Goal: Task Accomplishment & Management: Complete application form

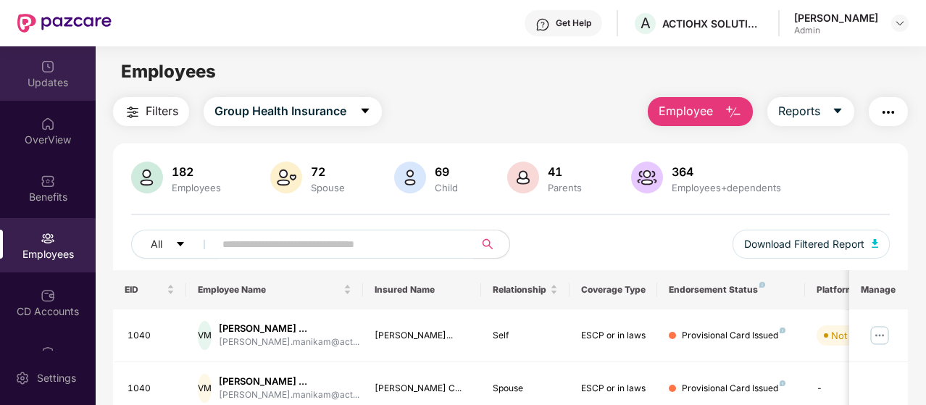
click at [54, 92] on div "Updates" at bounding box center [48, 73] width 96 height 54
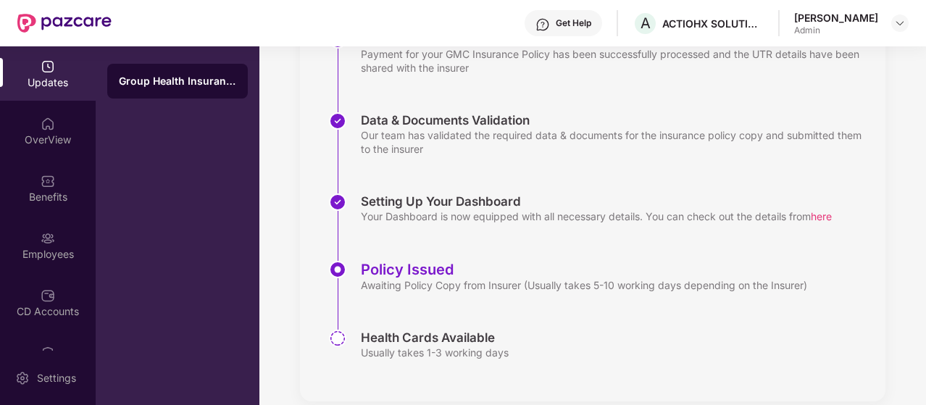
scroll to position [269, 0]
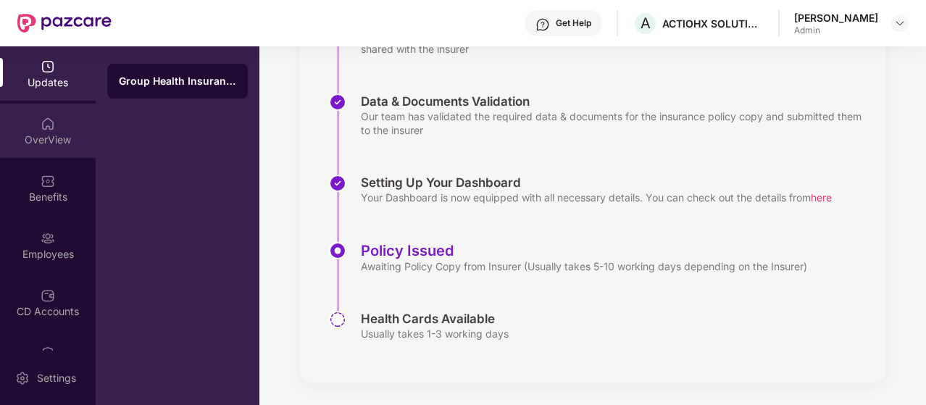
click at [38, 131] on div "OverView" at bounding box center [48, 131] width 96 height 54
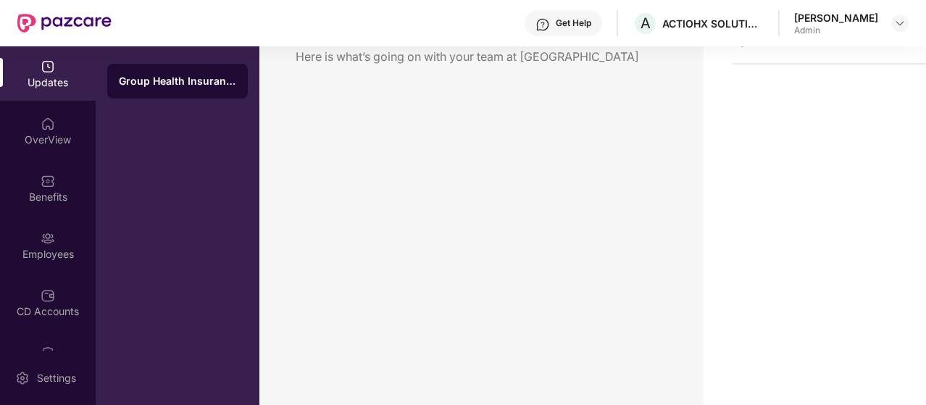
scroll to position [46, 0]
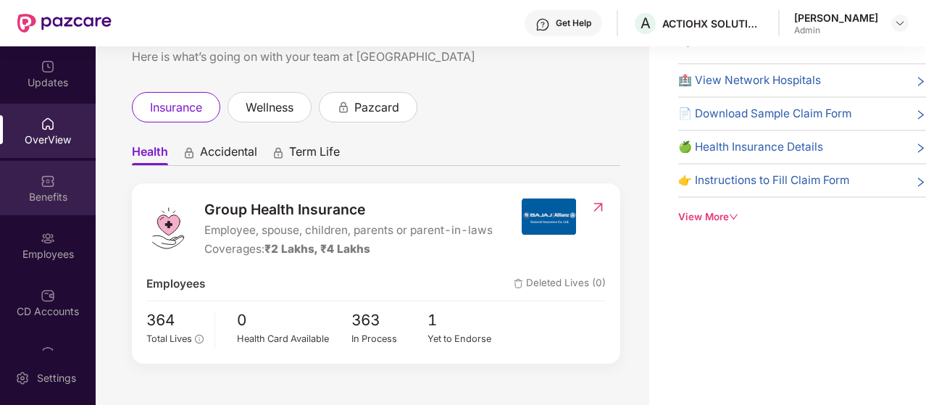
click at [41, 195] on div "Benefits" at bounding box center [48, 197] width 96 height 14
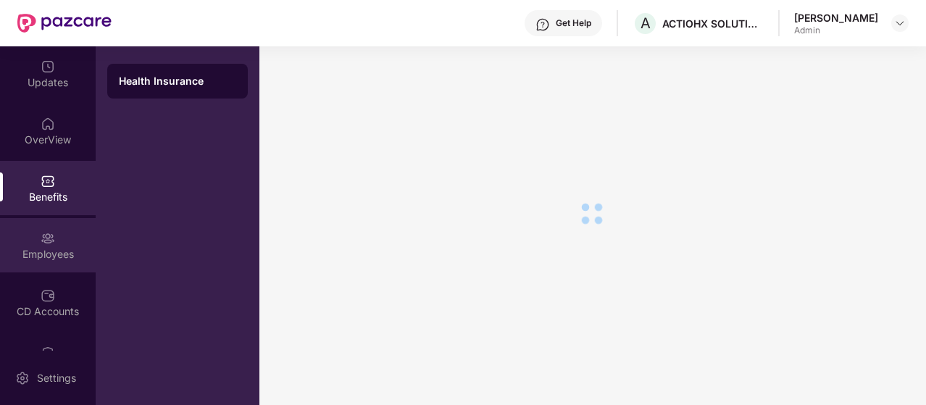
click at [51, 242] on img at bounding box center [48, 238] width 14 height 14
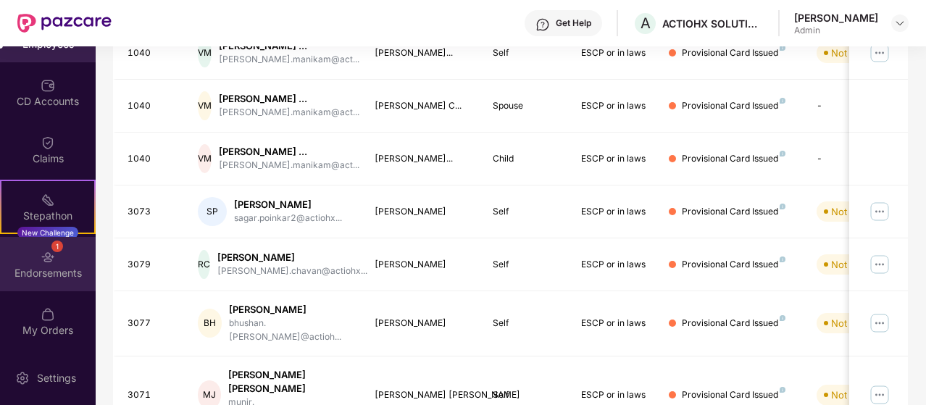
scroll to position [290, 0]
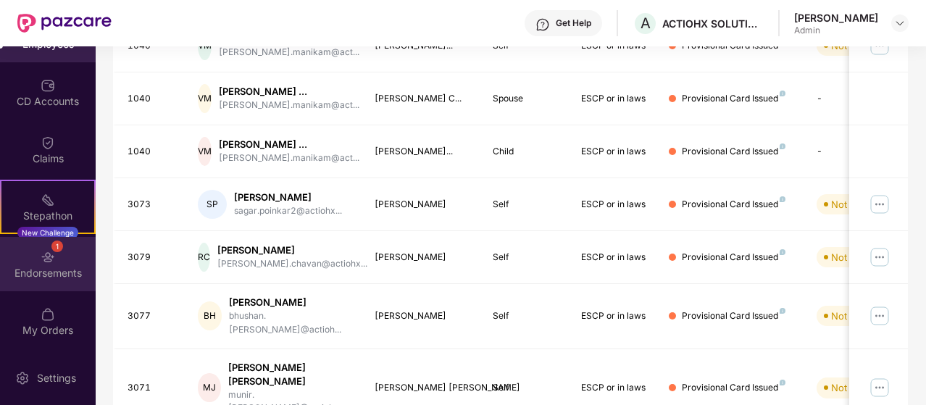
click at [56, 266] on div "Endorsements" at bounding box center [48, 273] width 96 height 14
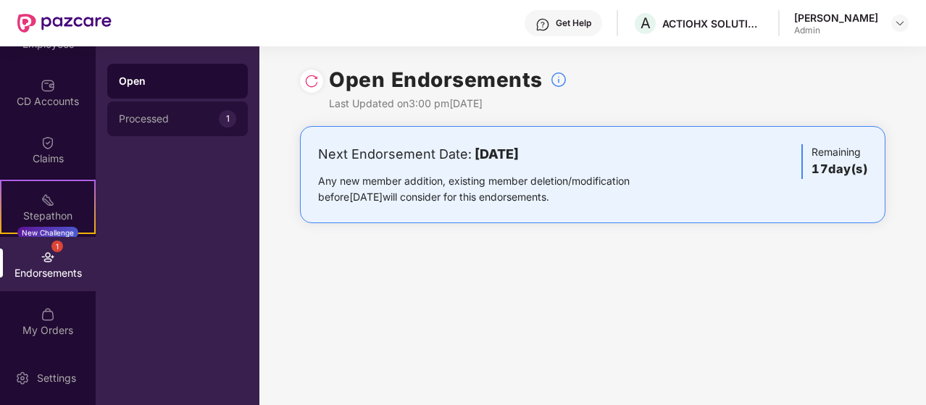
click at [151, 117] on div "Processed" at bounding box center [169, 119] width 100 height 12
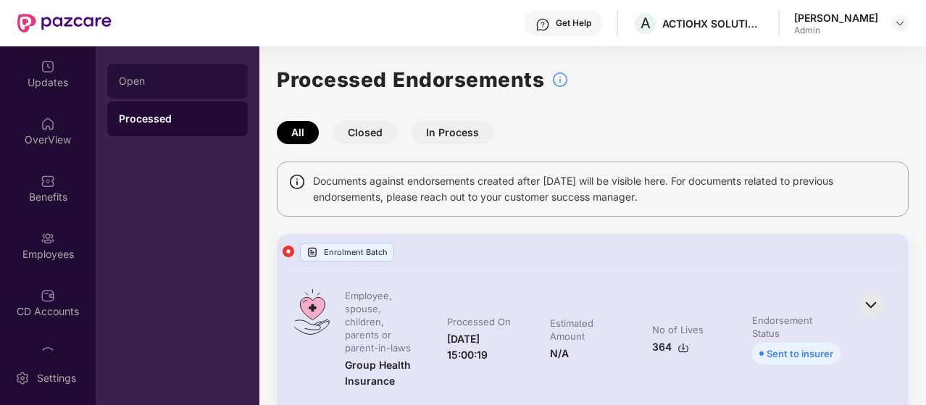
click at [190, 80] on div "Open" at bounding box center [177, 81] width 117 height 12
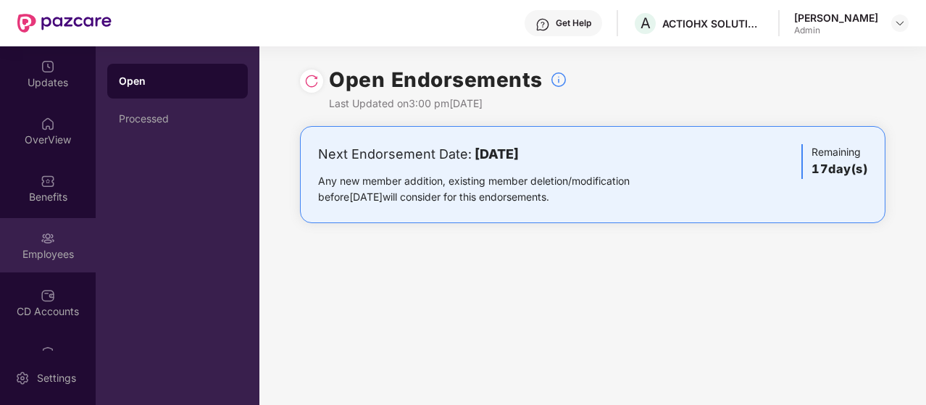
click at [47, 263] on div "Employees" at bounding box center [48, 245] width 96 height 54
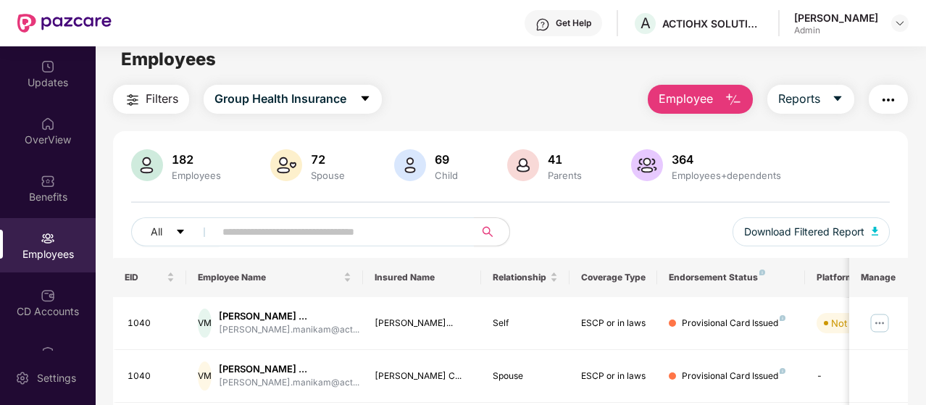
scroll to position [12, 0]
click at [840, 17] on div "[PERSON_NAME]" at bounding box center [836, 18] width 84 height 14
drag, startPoint x: 889, startPoint y: 20, endPoint x: 896, endPoint y: 25, distance: 8.3
click at [890, 20] on div "Neha Siddhesh Hatalkar Admin" at bounding box center [851, 23] width 114 height 25
click at [901, 23] on img at bounding box center [900, 23] width 12 height 12
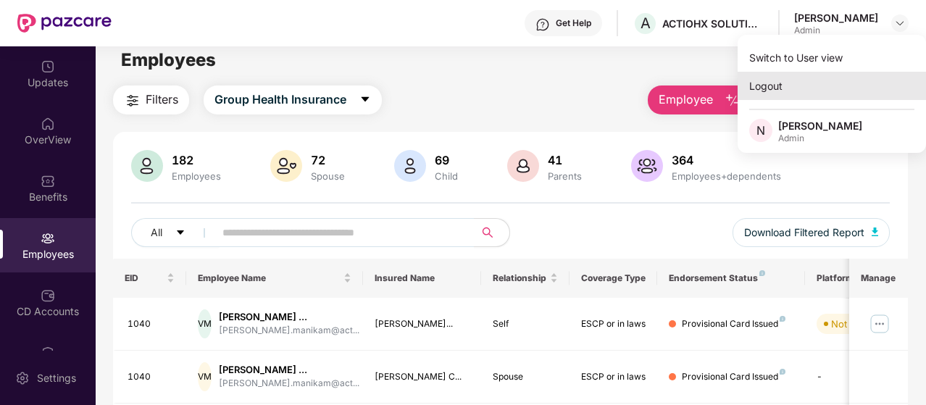
click at [815, 89] on div "Logout" at bounding box center [831, 86] width 188 height 28
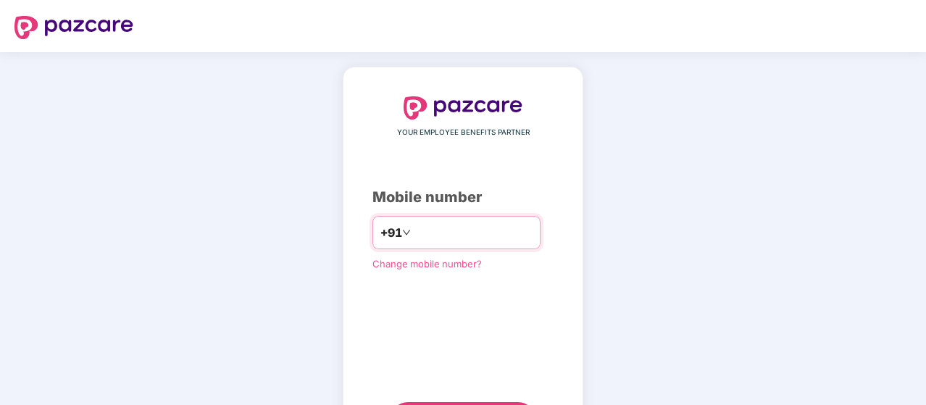
click at [472, 231] on input "number" at bounding box center [473, 232] width 119 height 23
click at [459, 235] on input "number" at bounding box center [473, 232] width 119 height 23
type input "**********"
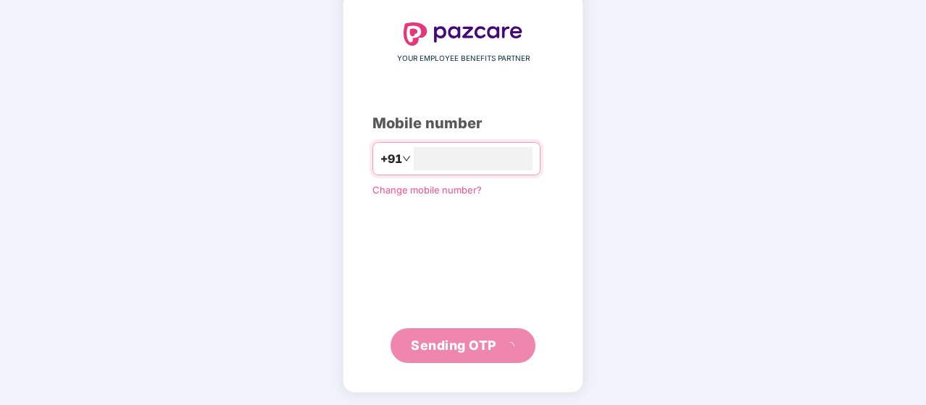
scroll to position [67, 0]
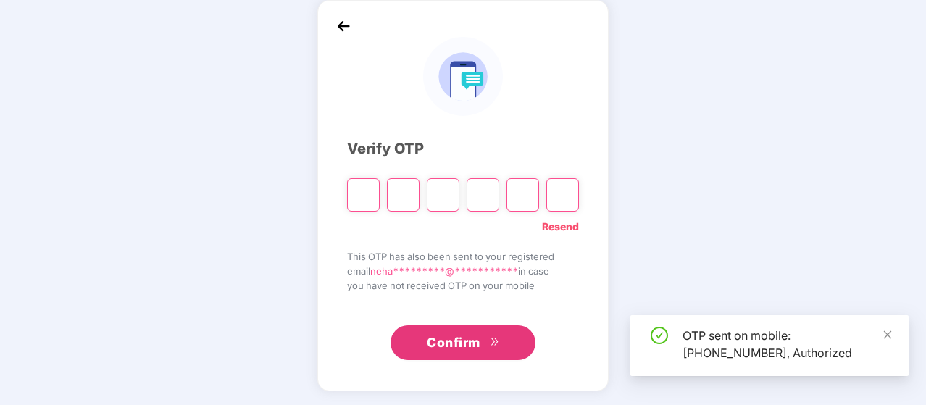
click at [463, 337] on span "Confirm" at bounding box center [454, 342] width 54 height 20
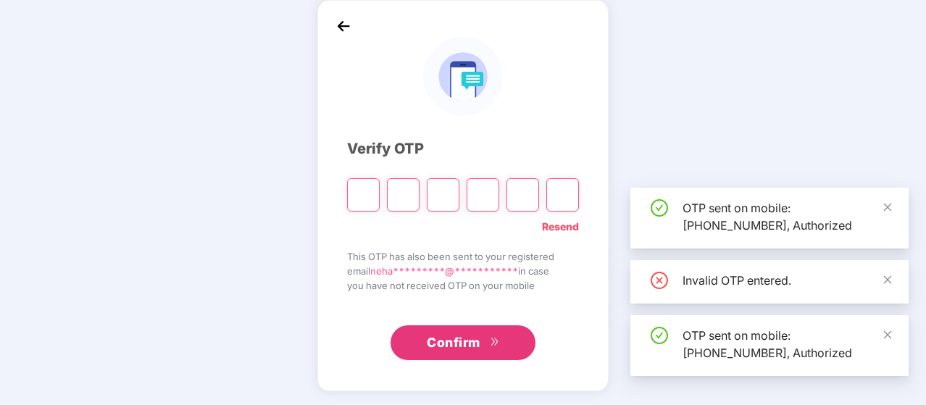
click at [369, 193] on input "Please enter verification code. Digit 1" at bounding box center [363, 194] width 33 height 33
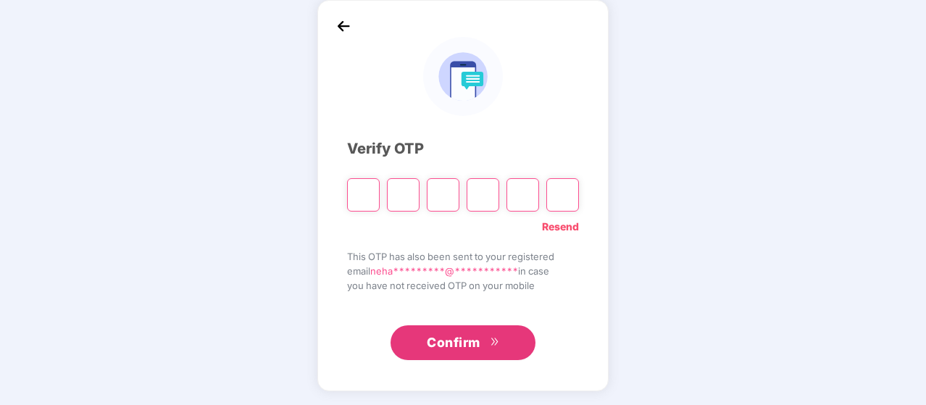
type input "*"
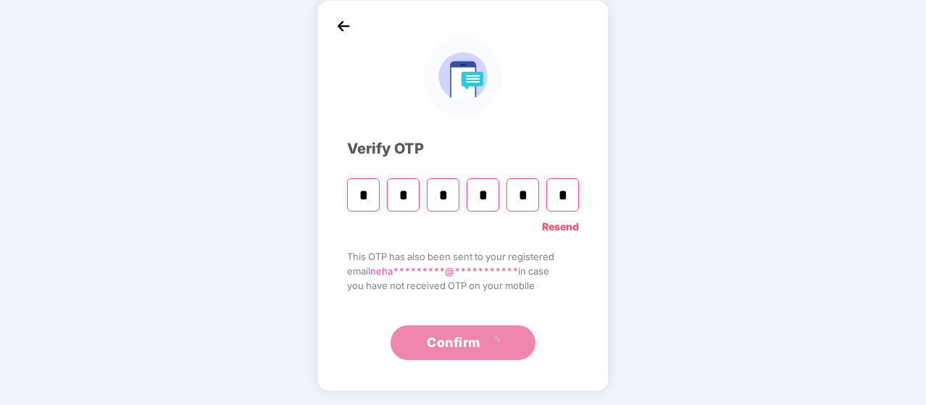
type input "*"
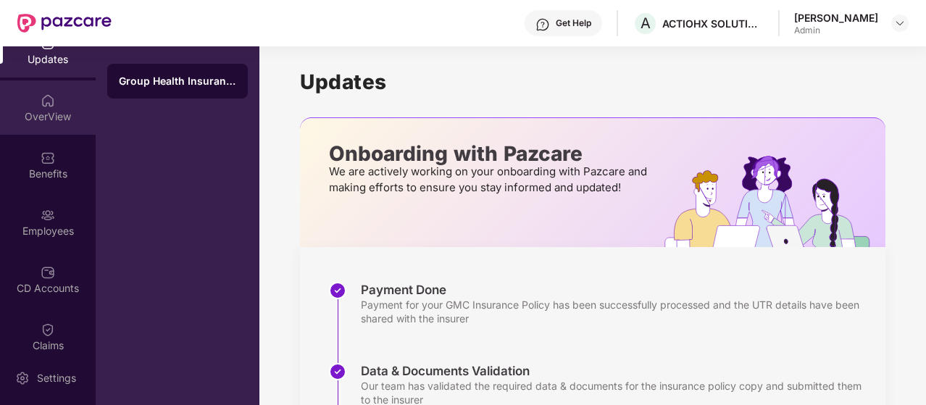
scroll to position [0, 0]
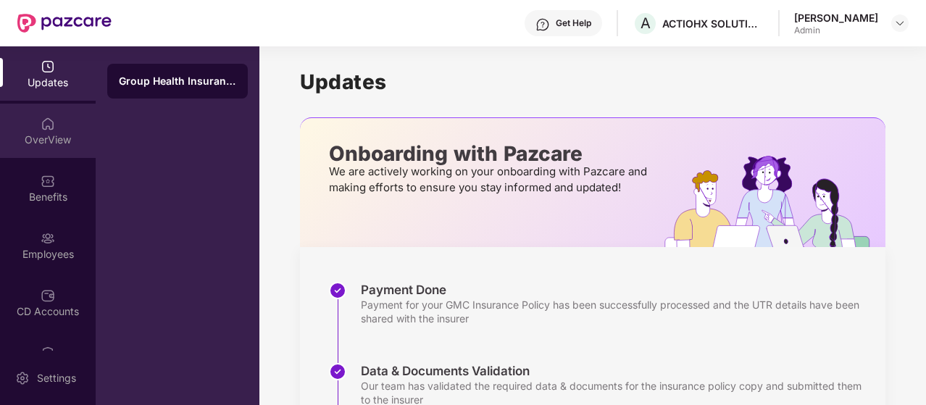
click at [52, 146] on div "OverView" at bounding box center [48, 140] width 96 height 14
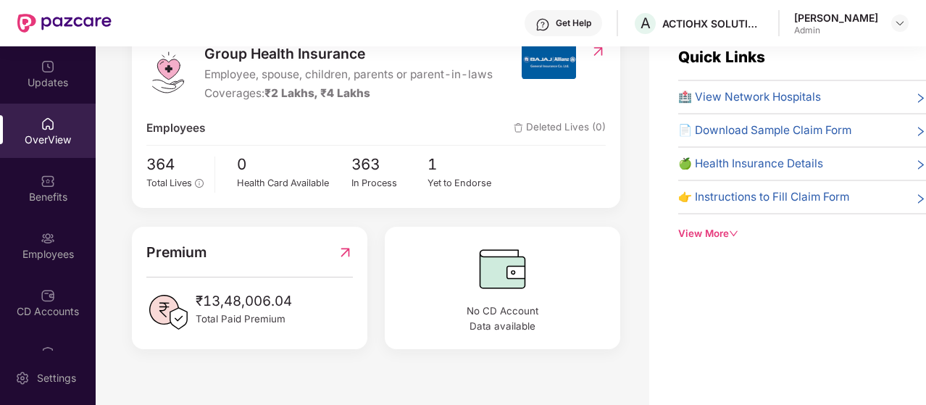
scroll to position [46, 0]
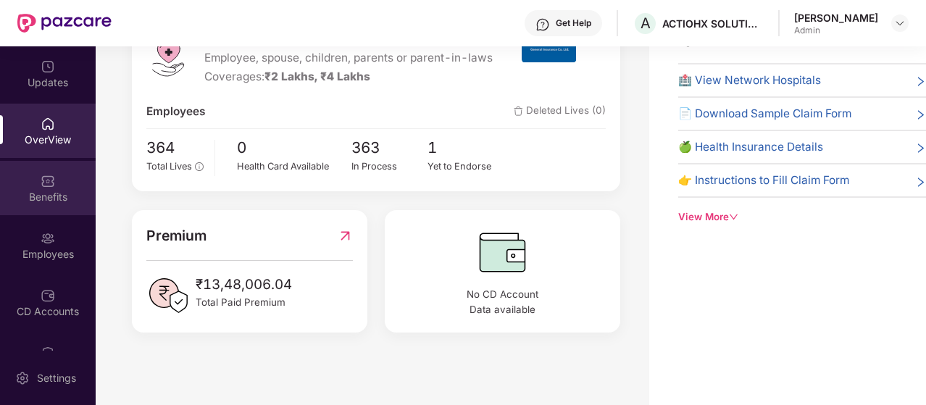
click at [58, 197] on div "Benefits" at bounding box center [48, 197] width 96 height 14
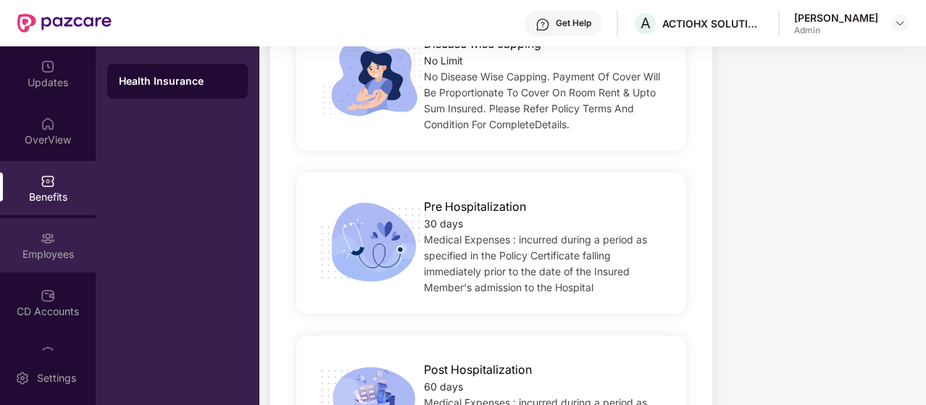
click at [53, 256] on div "Employees" at bounding box center [48, 254] width 96 height 14
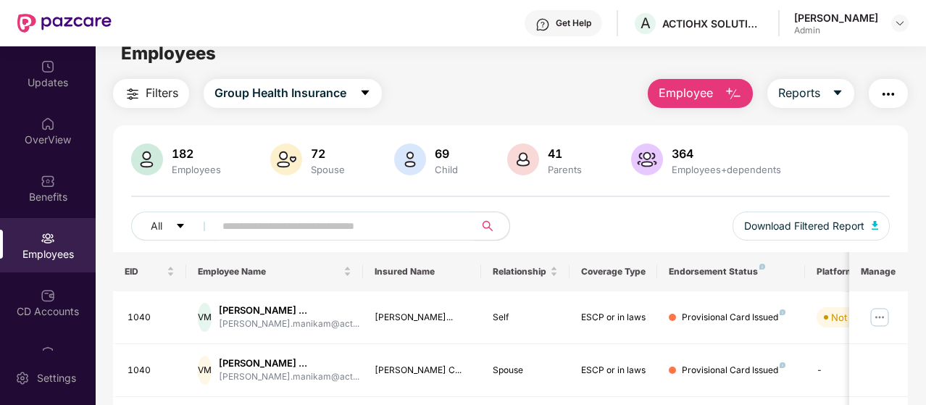
scroll to position [0, 0]
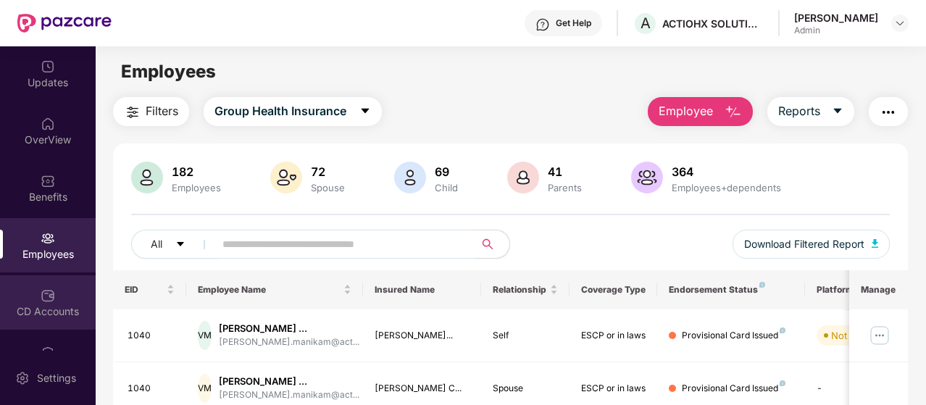
click at [56, 306] on div "CD Accounts" at bounding box center [48, 311] width 96 height 14
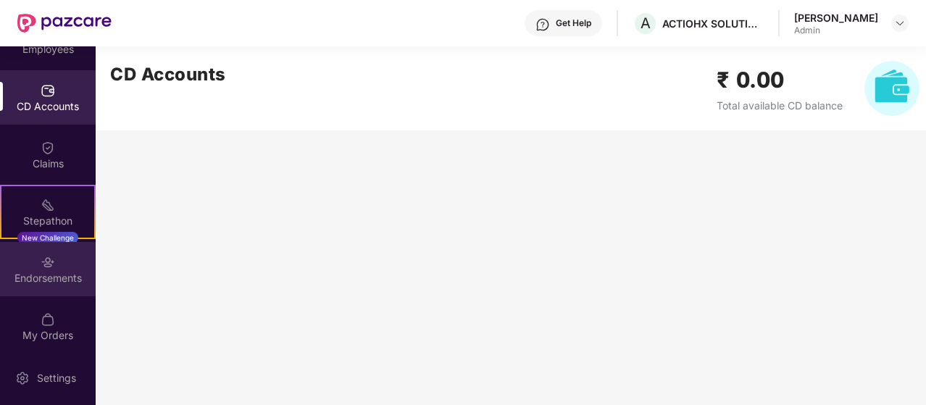
scroll to position [210, 0]
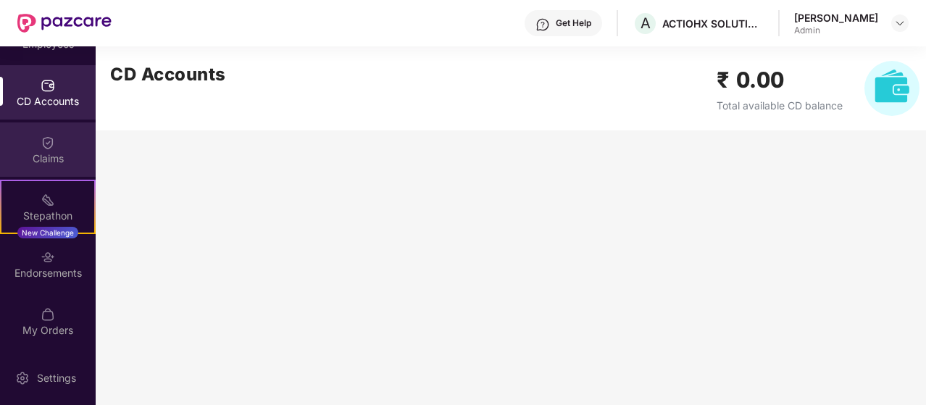
click at [63, 159] on div "Claims" at bounding box center [48, 158] width 96 height 14
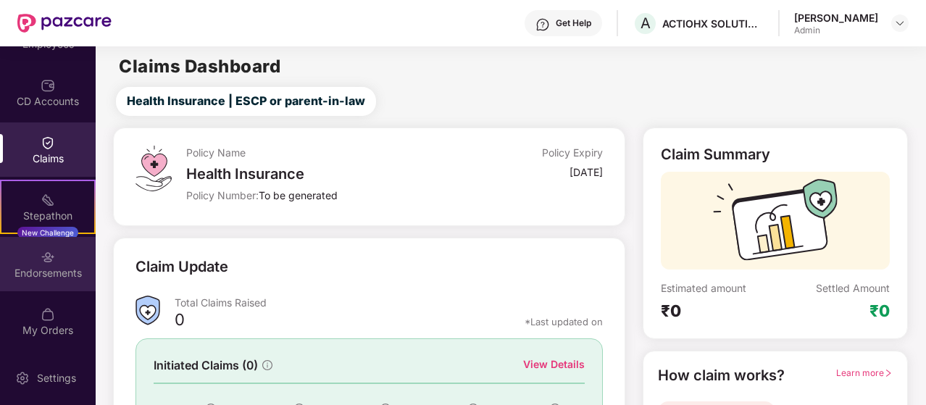
click at [73, 269] on div "Endorsements" at bounding box center [48, 273] width 96 height 14
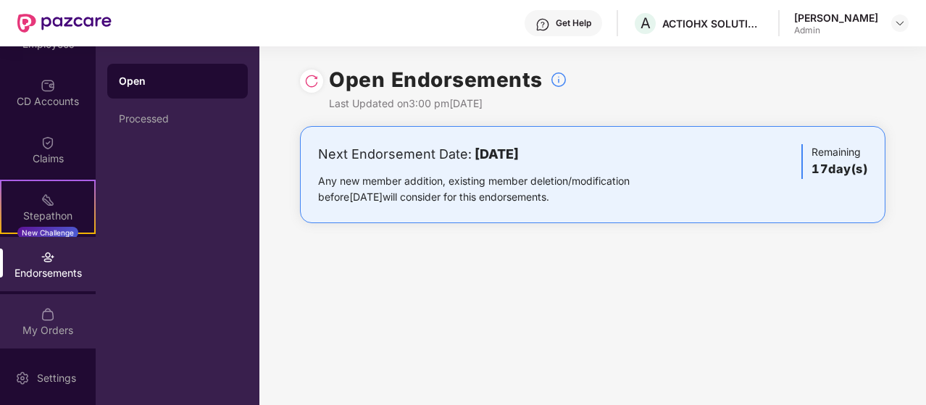
click at [58, 328] on div "My Orders" at bounding box center [48, 330] width 96 height 14
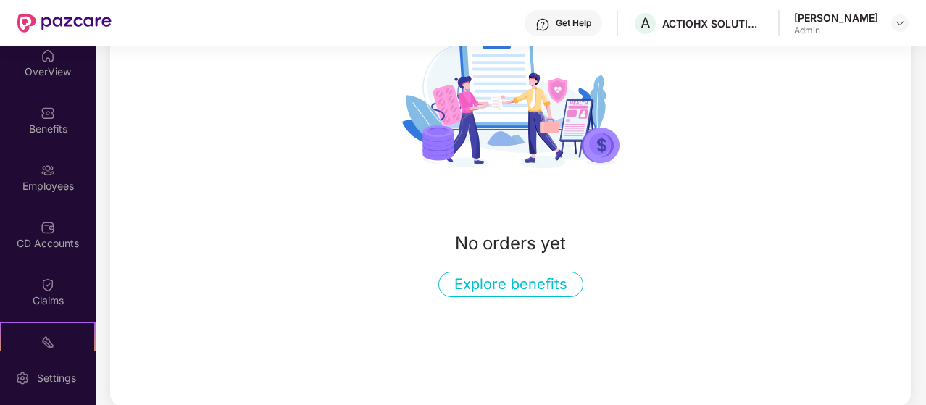
scroll to position [0, 0]
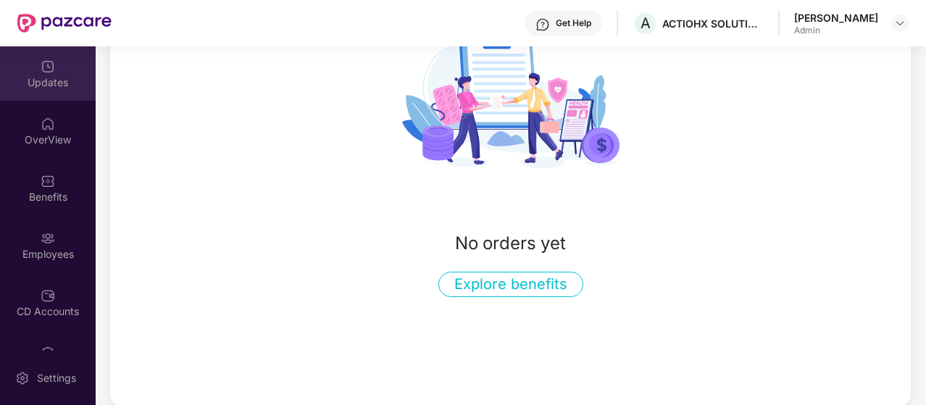
click at [62, 86] on div "Updates" at bounding box center [48, 82] width 96 height 14
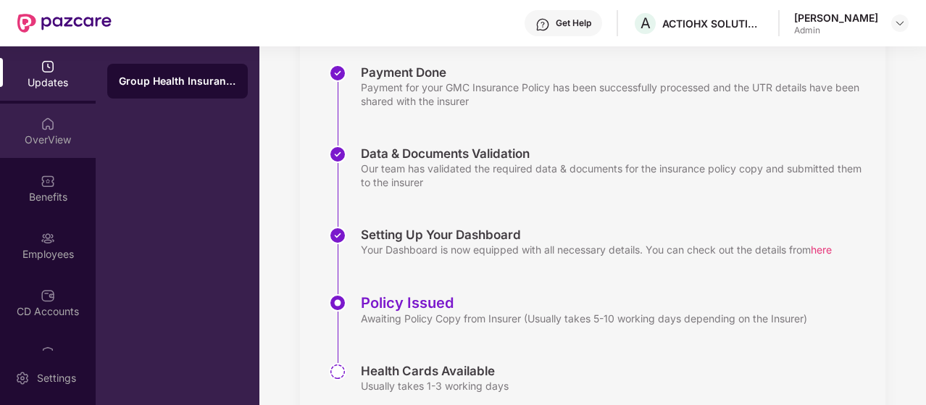
click at [59, 151] on div "OverView" at bounding box center [48, 131] width 96 height 54
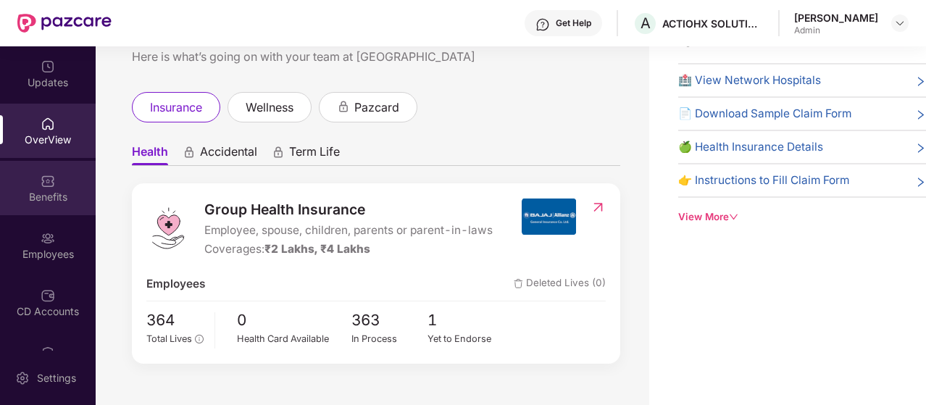
click at [59, 197] on div "Benefits" at bounding box center [48, 197] width 96 height 14
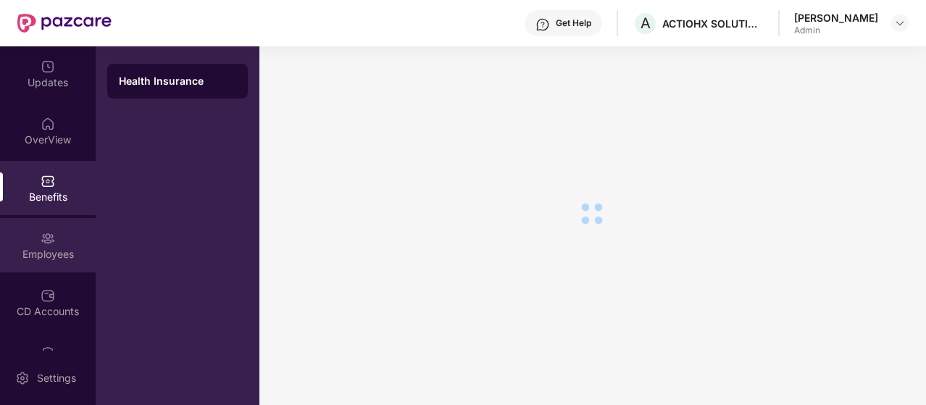
click at [45, 258] on div "Employees" at bounding box center [48, 254] width 96 height 14
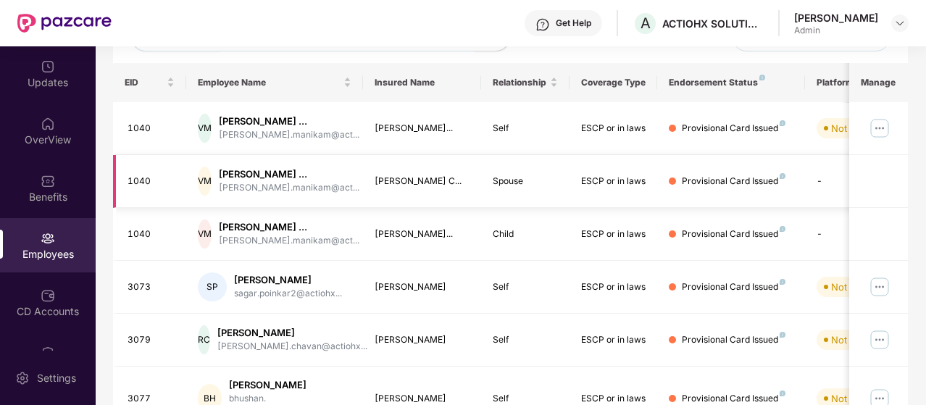
scroll to position [217, 0]
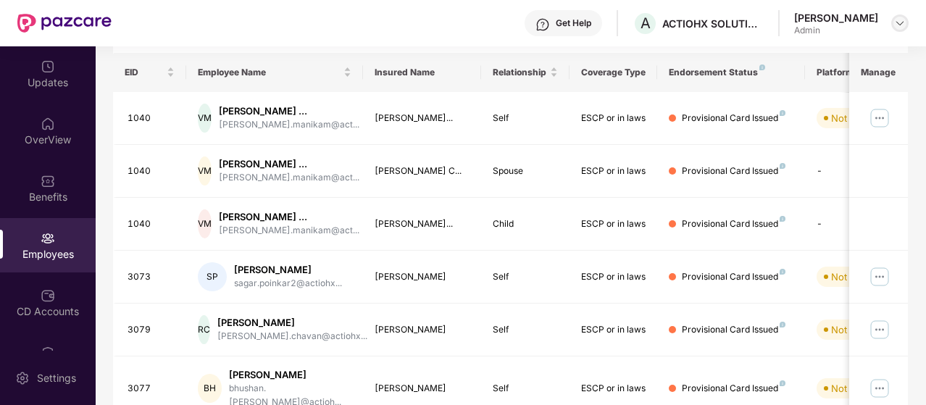
click at [903, 17] on div at bounding box center [899, 22] width 17 height 17
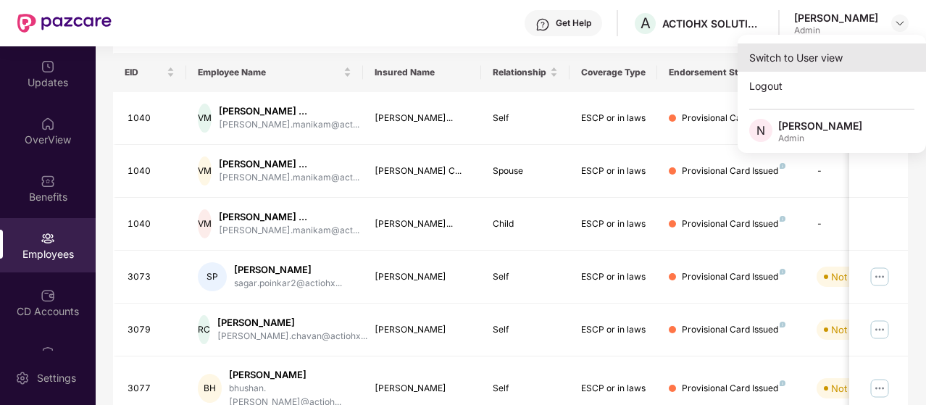
click at [862, 57] on div "Switch to User view" at bounding box center [831, 57] width 188 height 28
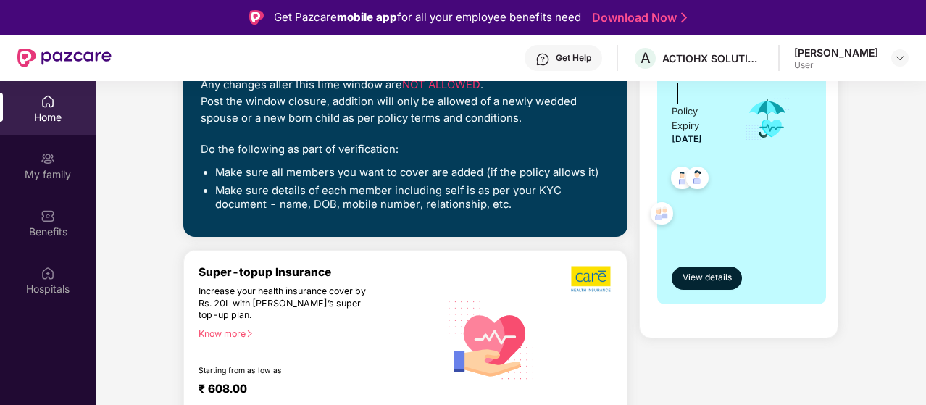
scroll to position [0, 0]
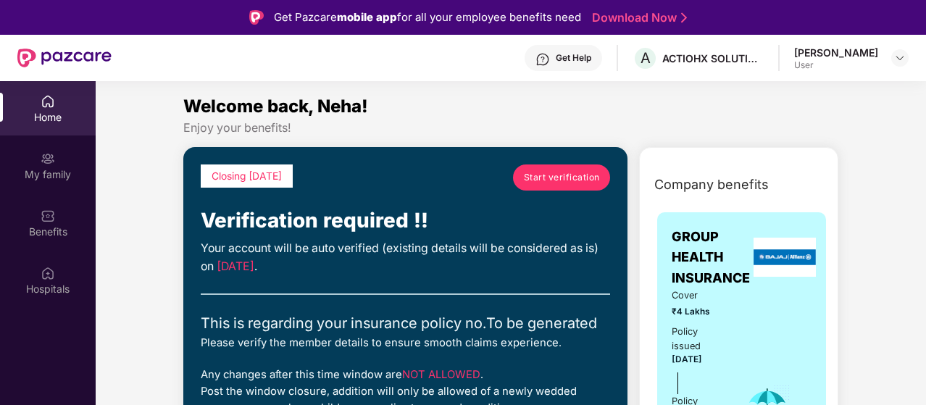
click at [571, 180] on span "Start verification" at bounding box center [562, 177] width 76 height 14
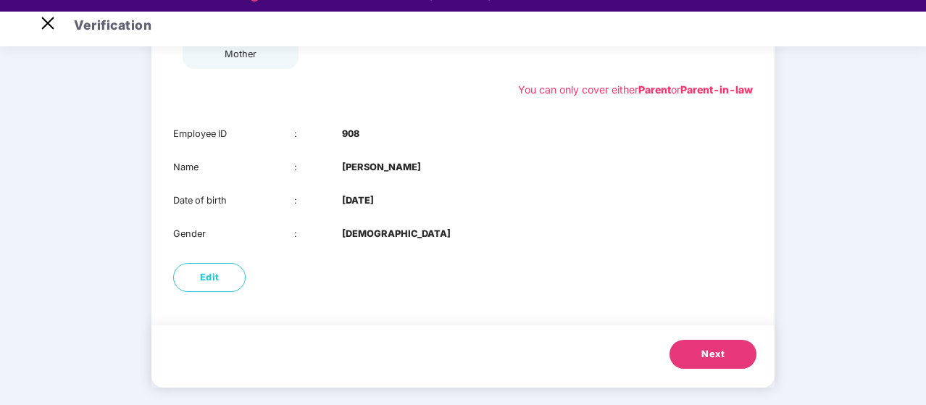
scroll to position [35, 0]
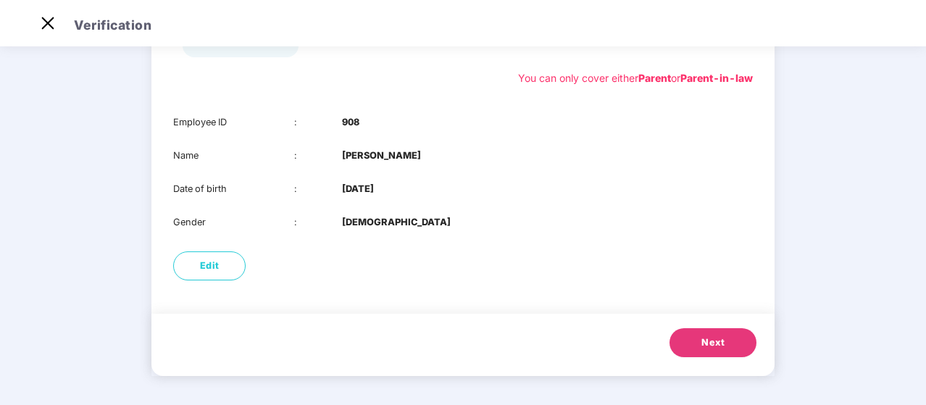
click at [710, 340] on span "Next" at bounding box center [712, 342] width 23 height 14
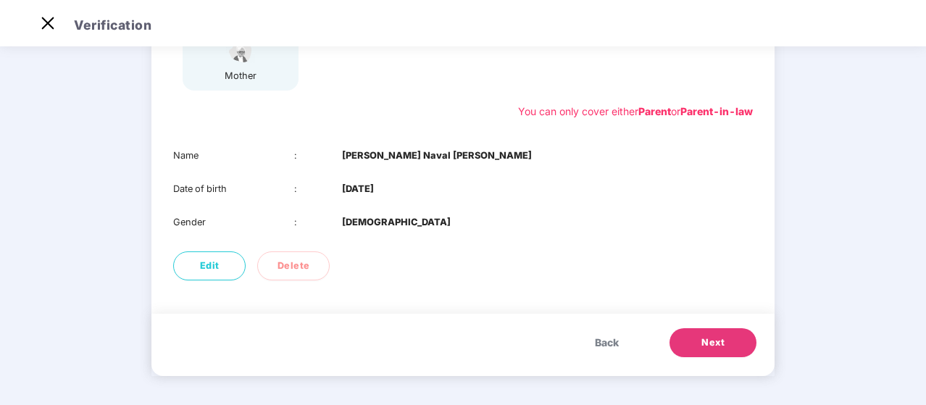
click at [738, 345] on button "Next" at bounding box center [712, 342] width 87 height 29
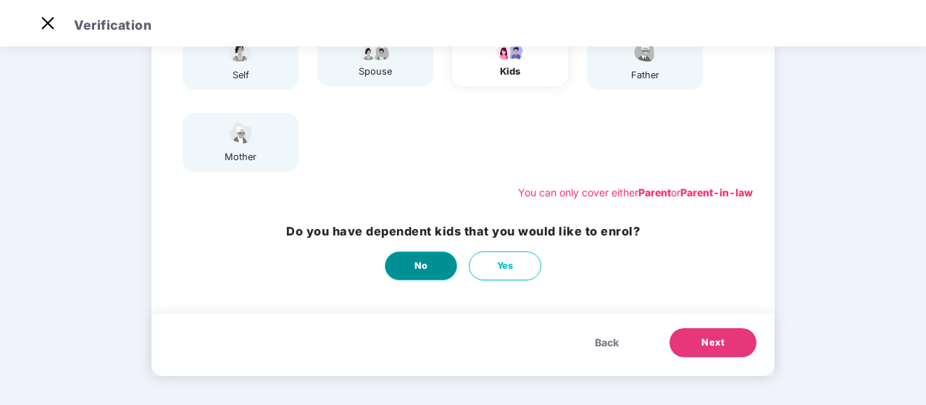
click at [421, 277] on button "No" at bounding box center [421, 265] width 72 height 29
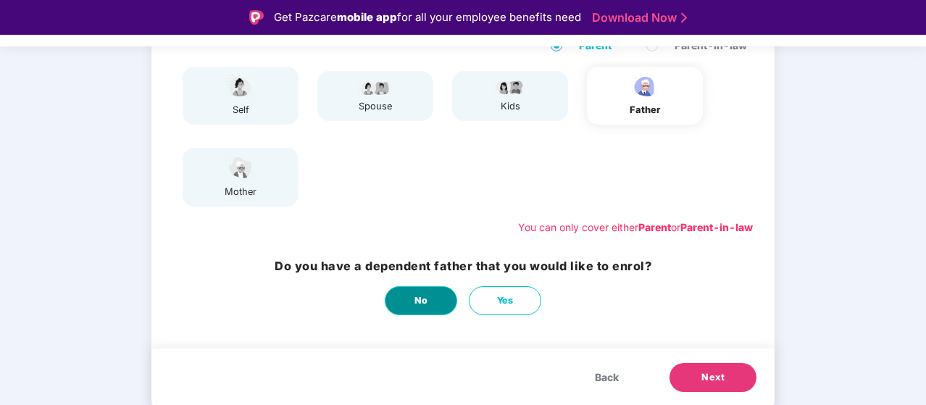
click at [428, 306] on button "No" at bounding box center [421, 300] width 72 height 29
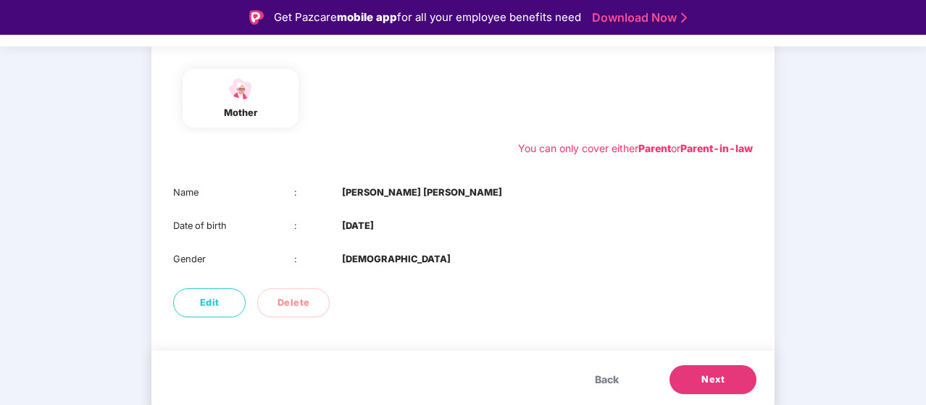
scroll to position [253, 0]
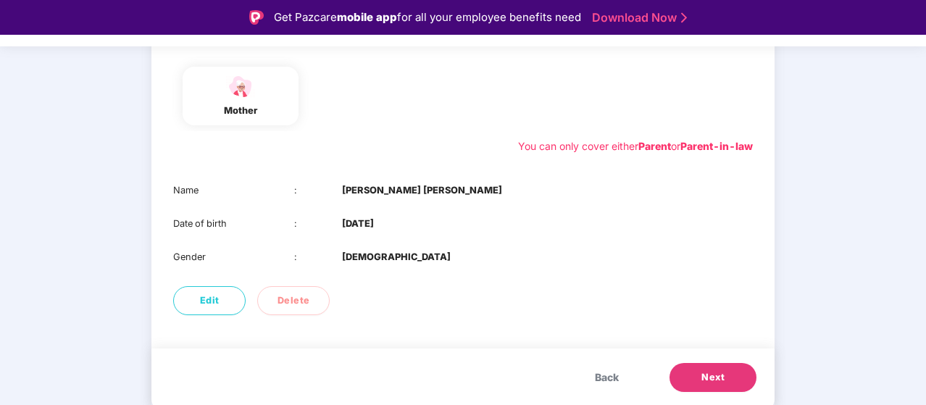
click at [716, 376] on span "Next" at bounding box center [712, 377] width 23 height 14
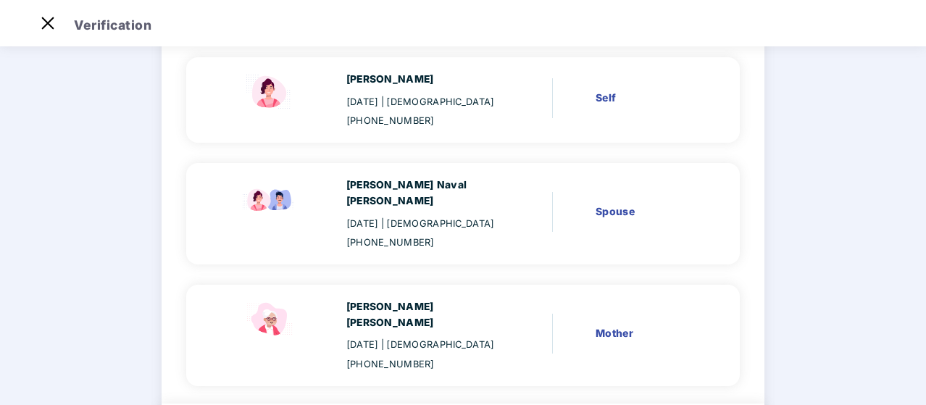
scroll to position [205, 0]
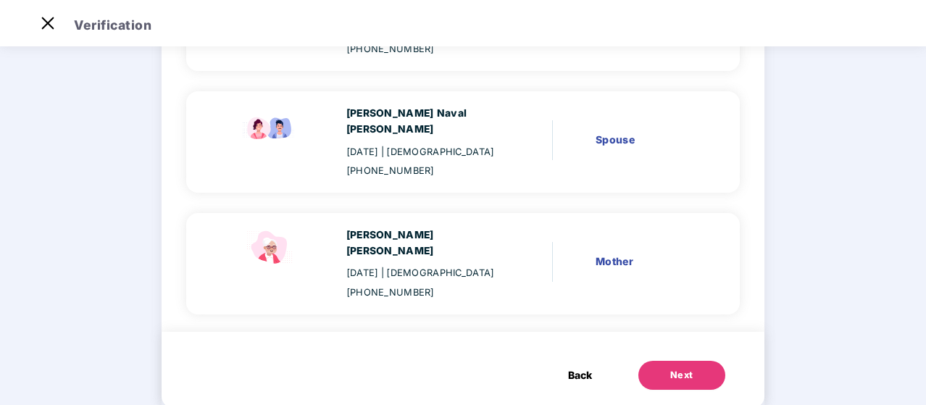
drag, startPoint x: 660, startPoint y: 345, endPoint x: 668, endPoint y: 365, distance: 20.9
click at [668, 365] on div "Back Next" at bounding box center [462, 370] width 603 height 76
click at [670, 368] on div "Next" at bounding box center [681, 375] width 23 height 14
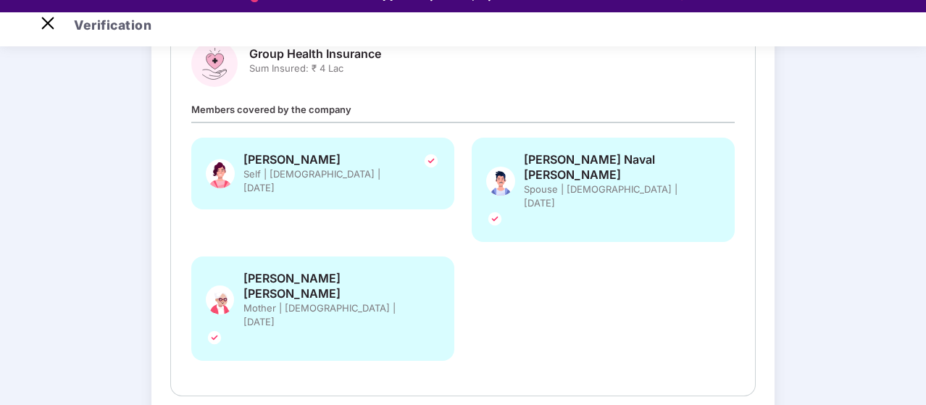
scroll to position [35, 0]
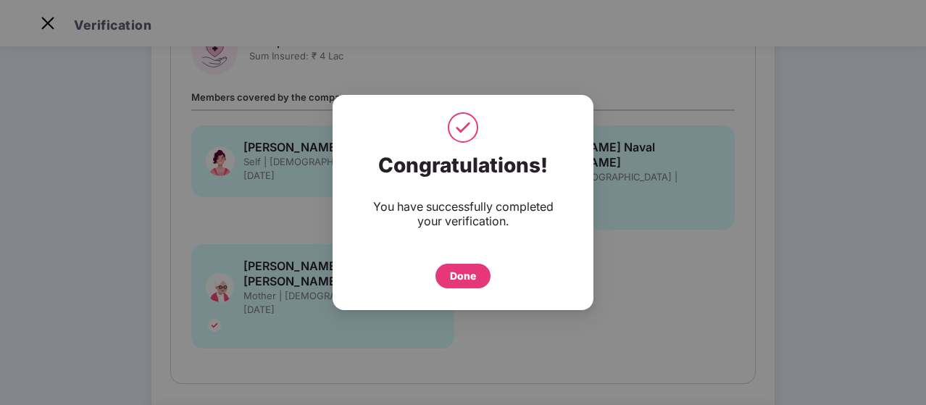
click at [458, 279] on div "Done" at bounding box center [463, 276] width 26 height 16
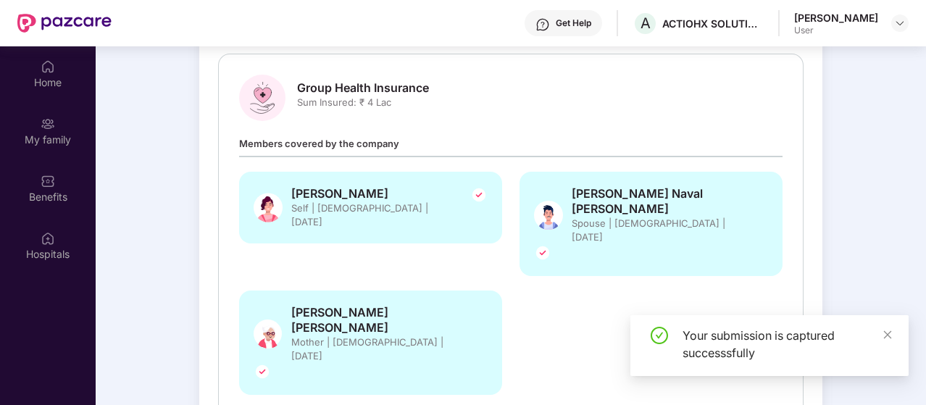
scroll to position [81, 0]
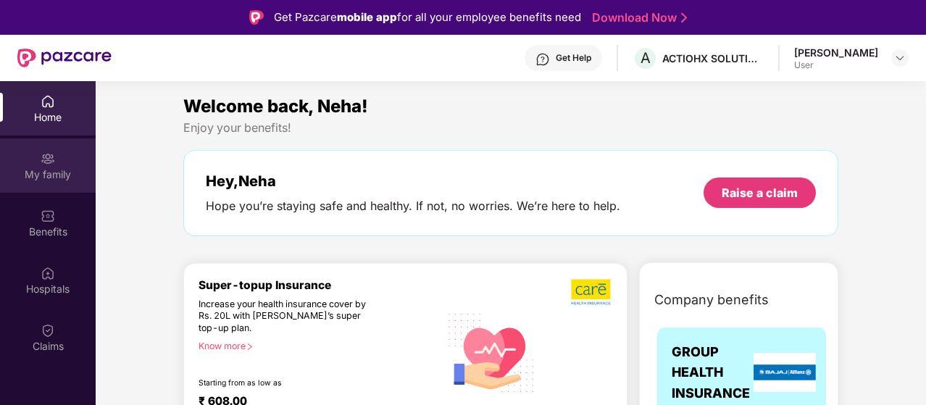
click at [45, 167] on div "My family" at bounding box center [48, 174] width 96 height 14
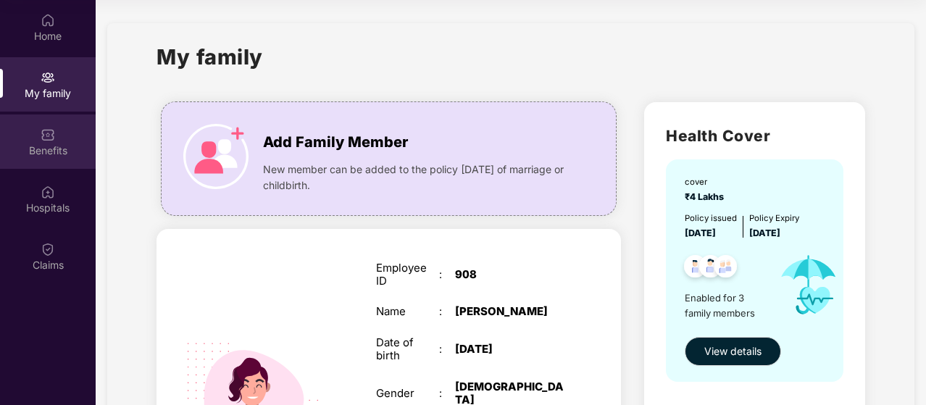
click at [58, 145] on div "Benefits" at bounding box center [48, 150] width 96 height 14
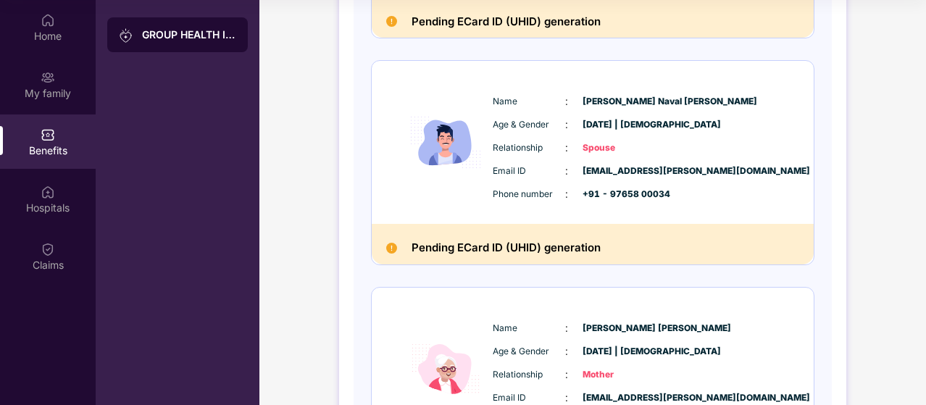
scroll to position [435, 0]
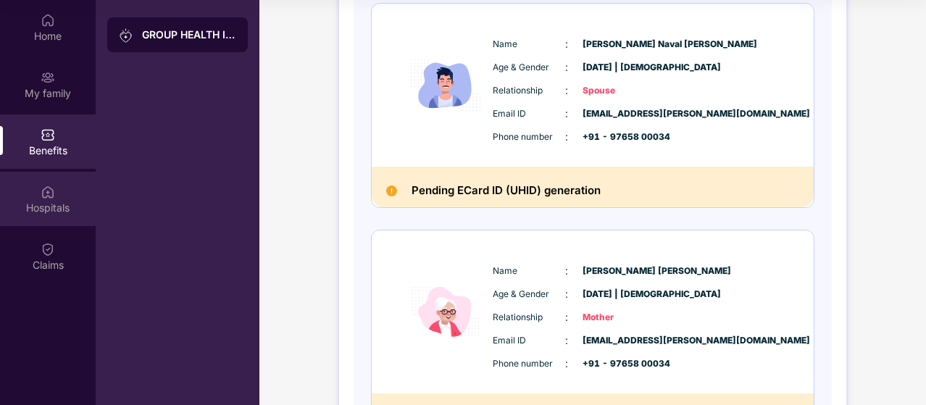
click at [54, 217] on div "Hospitals" at bounding box center [48, 199] width 96 height 54
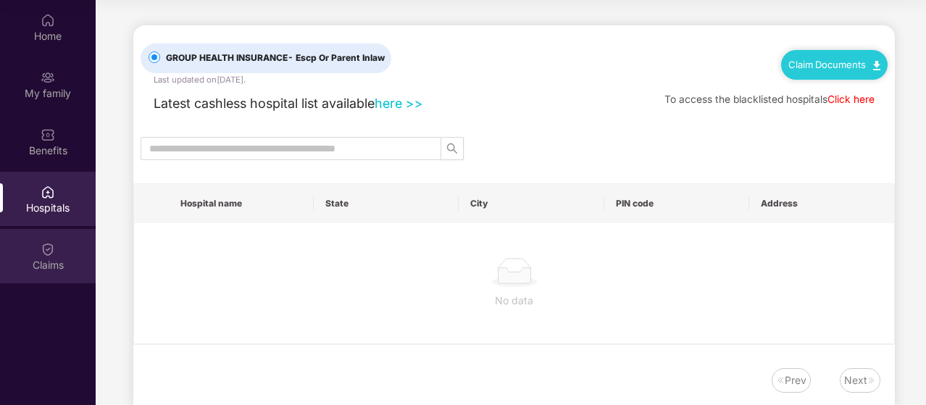
click at [45, 258] on div "Claims" at bounding box center [48, 265] width 96 height 14
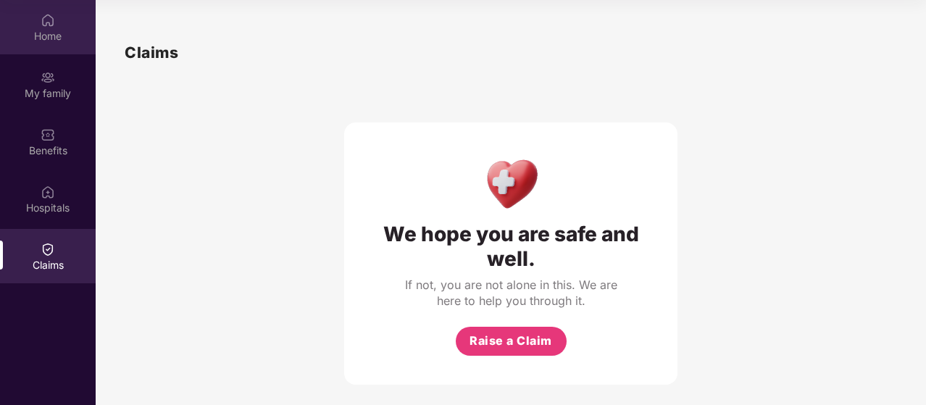
click at [45, 31] on div "Home" at bounding box center [48, 36] width 96 height 14
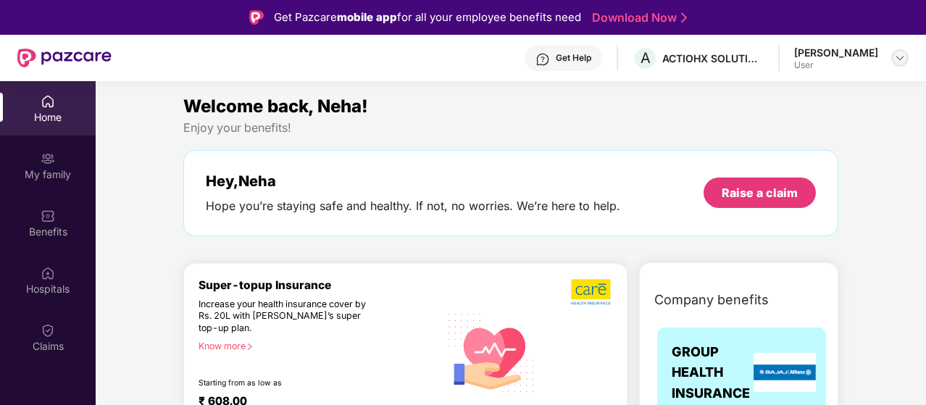
click at [898, 63] on img at bounding box center [900, 58] width 12 height 12
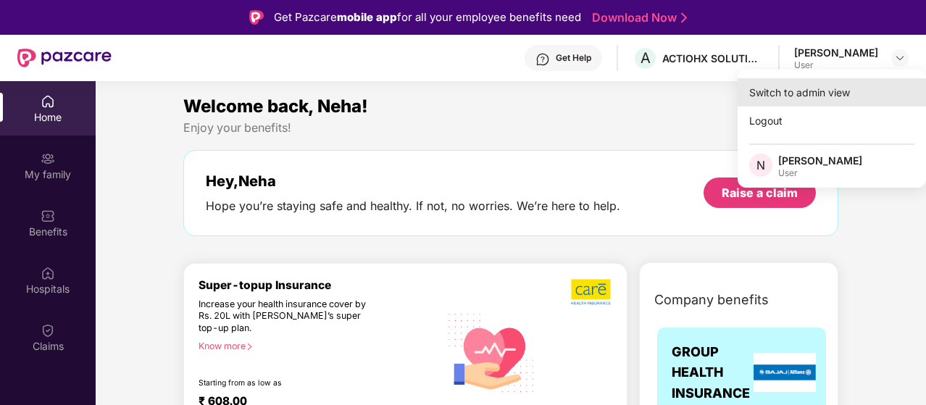
click at [809, 87] on div "Switch to admin view" at bounding box center [831, 92] width 188 height 28
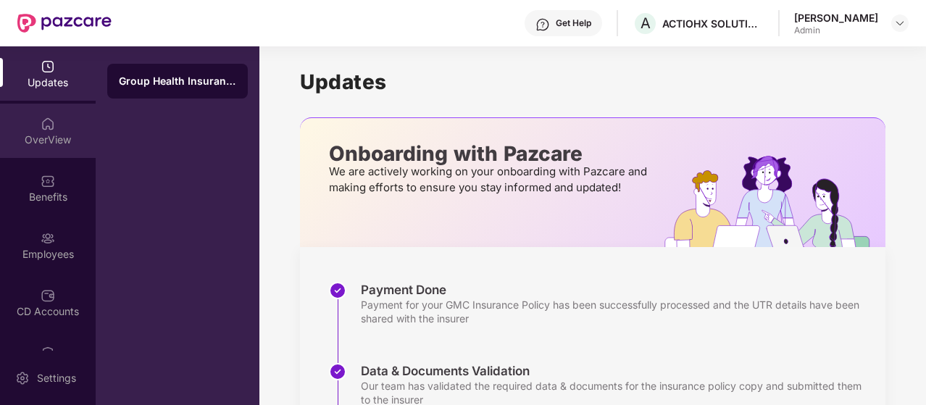
click at [54, 132] on div "OverView" at bounding box center [48, 131] width 96 height 54
